Goal: Find specific page/section

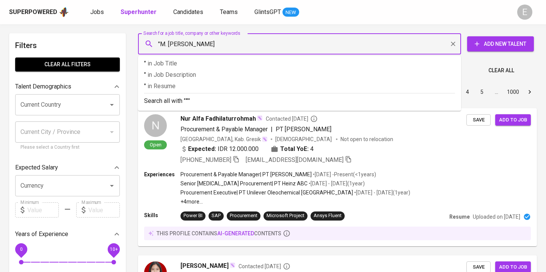
type input ""M. [PERSON_NAME]""
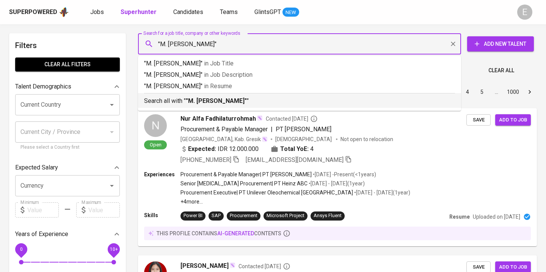
click at [201, 95] on div "Search all with " "M. [PERSON_NAME]" "" at bounding box center [299, 99] width 311 height 13
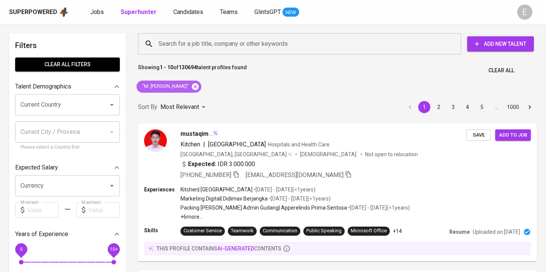
click at [192, 84] on icon at bounding box center [195, 86] width 7 height 7
click at [180, 45] on input "Search for a job title, company or other keywords" at bounding box center [300, 44] width 289 height 14
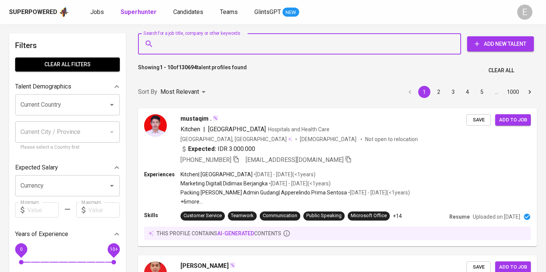
paste input "[EMAIL_ADDRESS][DOMAIN_NAME]"
type input "[EMAIL_ADDRESS][DOMAIN_NAME]"
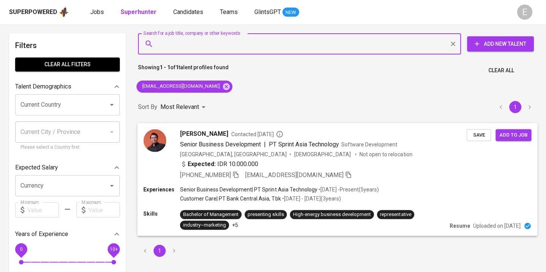
click at [238, 173] on icon "button" at bounding box center [235, 175] width 5 height 6
